Goal: Entertainment & Leisure: Consume media (video, audio)

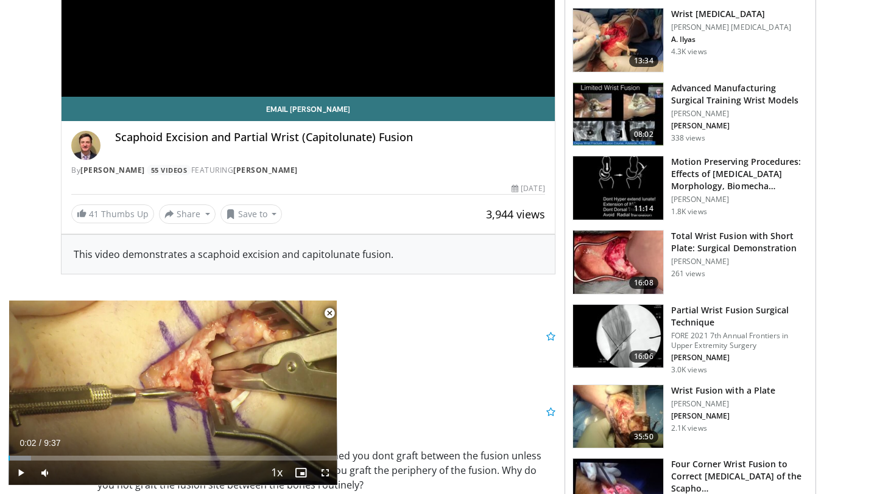
scroll to position [348, 0]
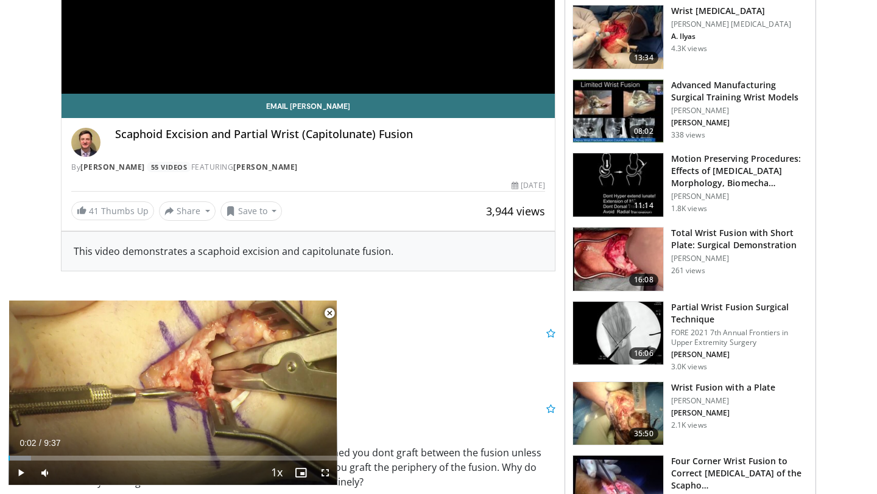
click at [606, 183] on img at bounding box center [618, 184] width 90 height 63
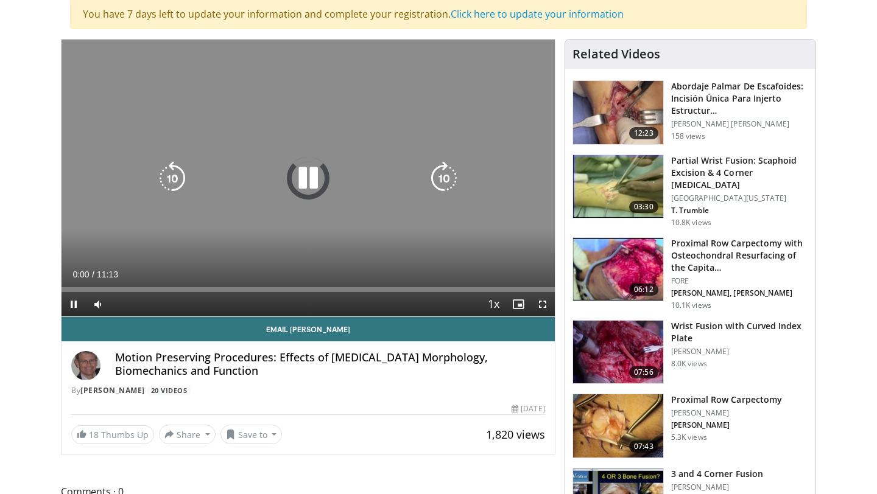
scroll to position [125, 0]
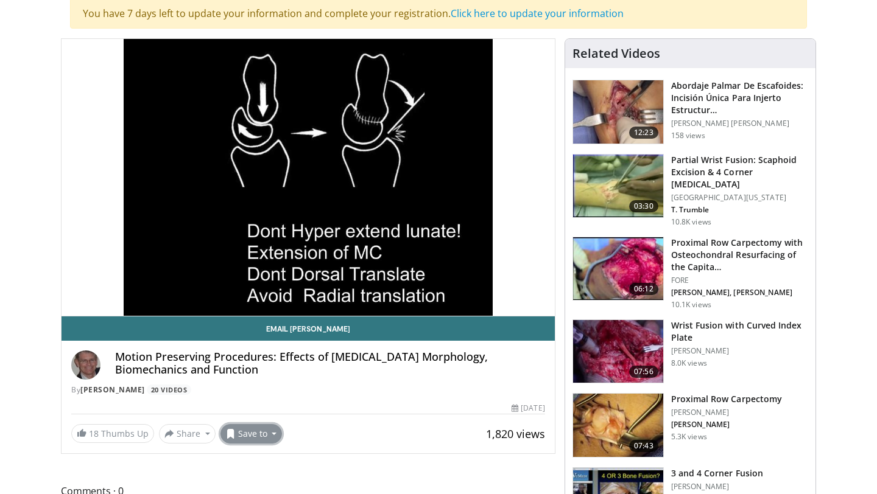
click at [267, 434] on button "Save to" at bounding box center [251, 433] width 62 height 19
click at [269, 385] on span "Add to Favorites" at bounding box center [273, 379] width 75 height 13
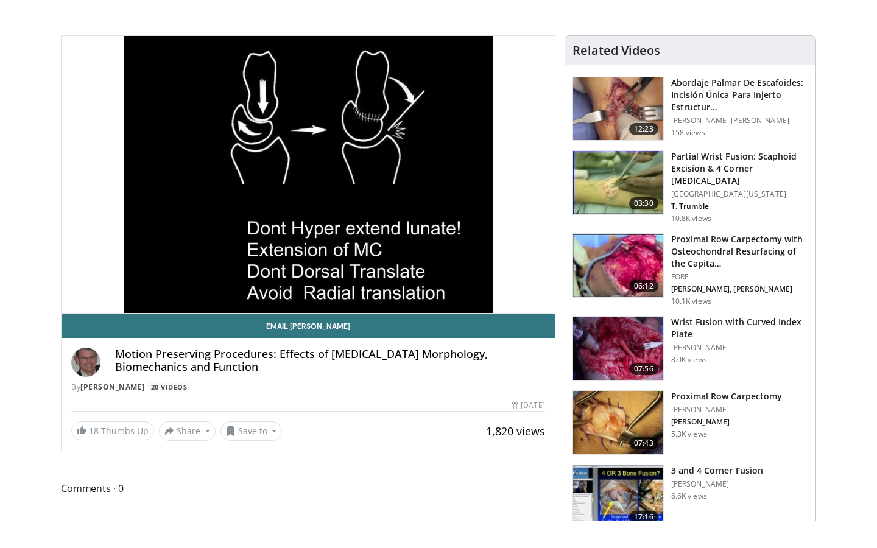
scroll to position [119, 0]
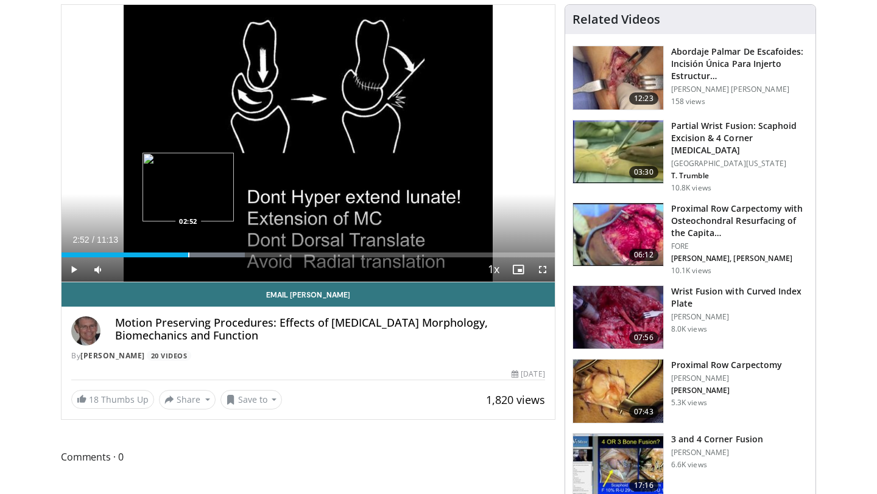
click at [188, 256] on div "Progress Bar" at bounding box center [188, 255] width 1 height 5
click at [186, 256] on div "Progress Bar" at bounding box center [186, 255] width 1 height 5
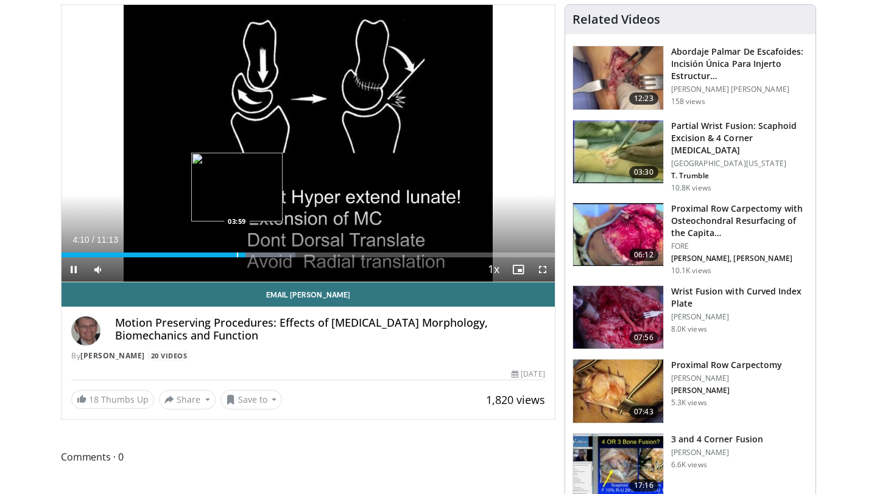
click at [237, 256] on div "Progress Bar" at bounding box center [237, 255] width 1 height 5
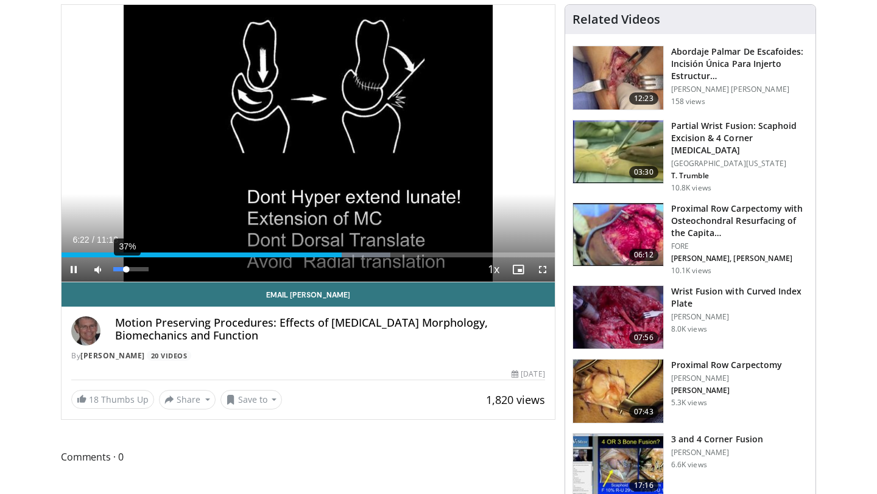
click at [126, 268] on div "37%" at bounding box center [130, 269] width 35 height 4
click at [539, 265] on span "Video Player" at bounding box center [542, 270] width 24 height 24
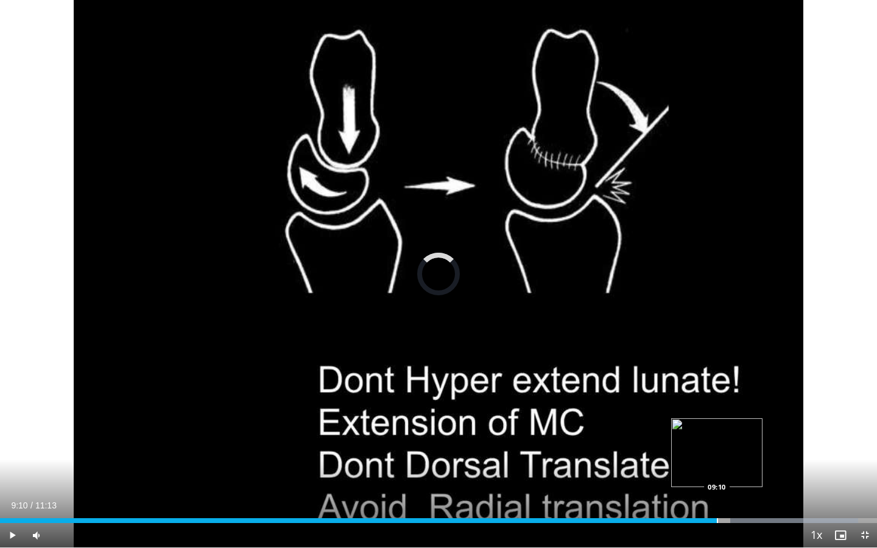
click at [717, 494] on div "Progress Bar" at bounding box center [717, 520] width 1 height 5
click at [711, 494] on div "Progress Bar" at bounding box center [711, 520] width 1 height 5
click at [705, 494] on div "Loaded : 89.08% 09:06 09:01" at bounding box center [438, 520] width 877 height 5
click at [722, 494] on div "Progress Bar" at bounding box center [722, 520] width 1 height 5
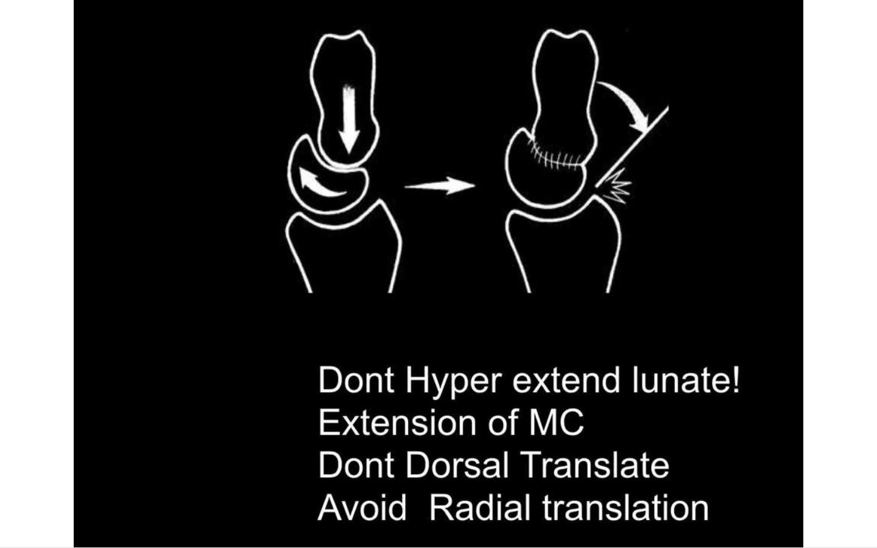
click at [726, 494] on video-js "**********" at bounding box center [438, 274] width 877 height 548
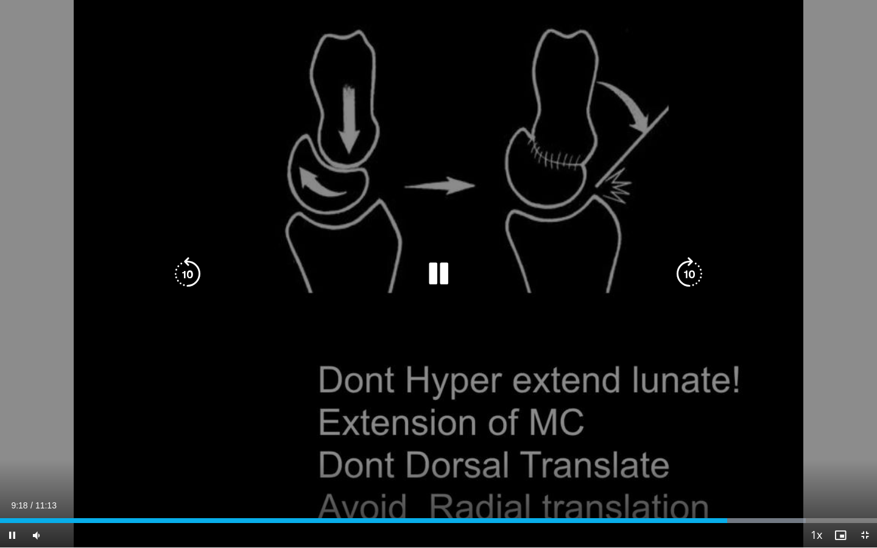
click at [678, 266] on icon "Video Player" at bounding box center [689, 274] width 34 height 34
click at [202, 281] on icon "Video Player" at bounding box center [188, 274] width 34 height 34
click at [191, 276] on icon "Video Player" at bounding box center [188, 274] width 34 height 34
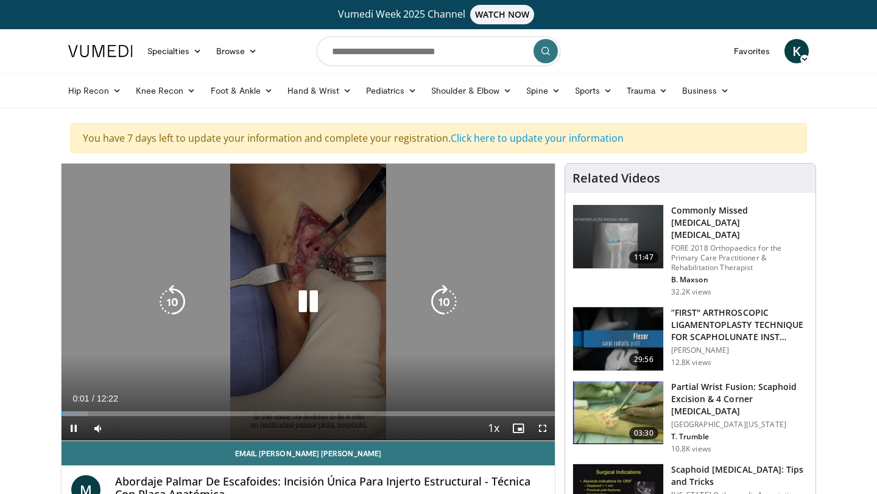
click at [307, 309] on icon "Video Player" at bounding box center [308, 302] width 34 height 34
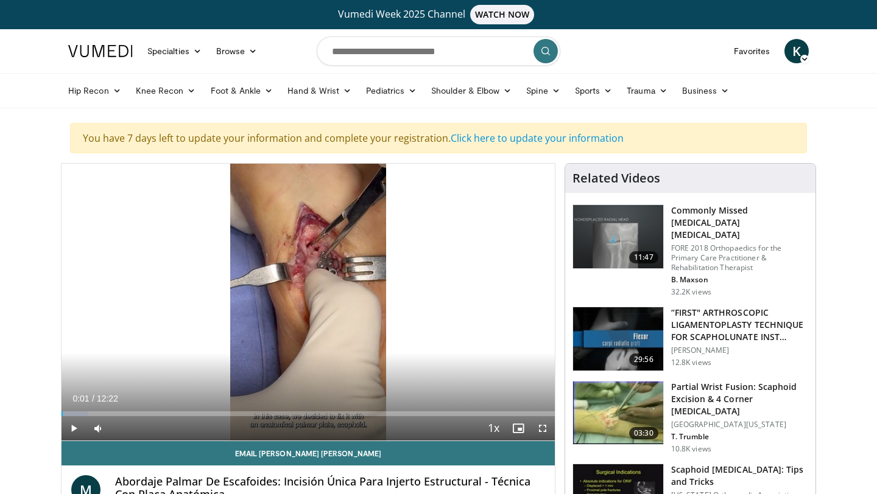
click at [86, 55] on img at bounding box center [100, 51] width 65 height 12
